Goal: Task Accomplishment & Management: Manage account settings

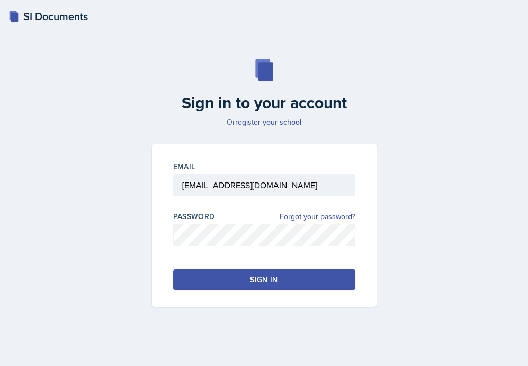
click at [238, 291] on div "Email dbowen27@students.kennesaw.edu Password Forgot your password? Sign in" at bounding box center [264, 225] width 225 height 162
click at [238, 278] on button "Sign in" at bounding box center [264, 279] width 182 height 20
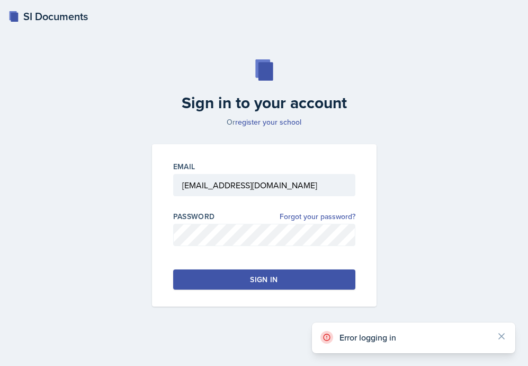
click at [253, 279] on div "Sign in" at bounding box center [264, 279] width 28 height 11
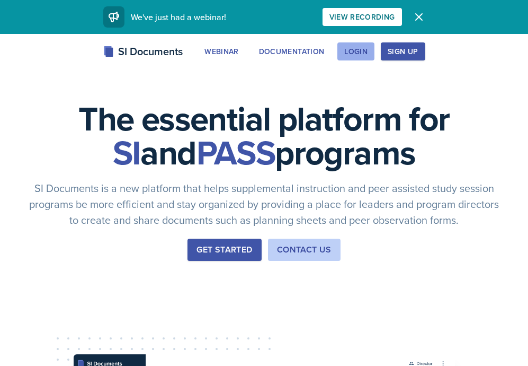
click at [353, 53] on div "Login" at bounding box center [356, 51] width 23 height 8
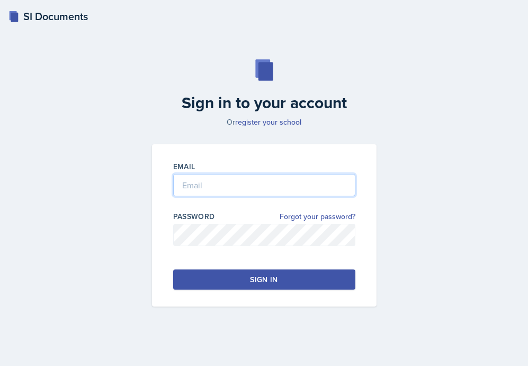
click at [244, 186] on input "email" at bounding box center [264, 185] width 182 height 22
type input "[EMAIL_ADDRESS][DOMAIN_NAME]"
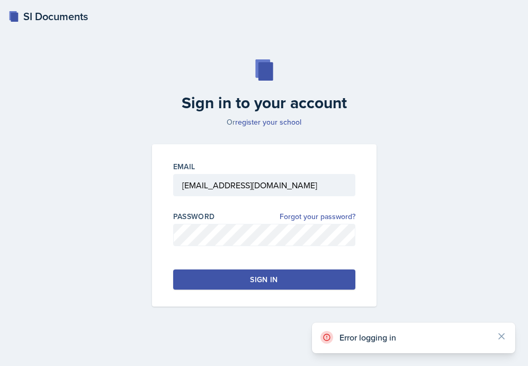
click at [248, 278] on button "Sign in" at bounding box center [264, 279] width 182 height 20
